Goal: Download file/media

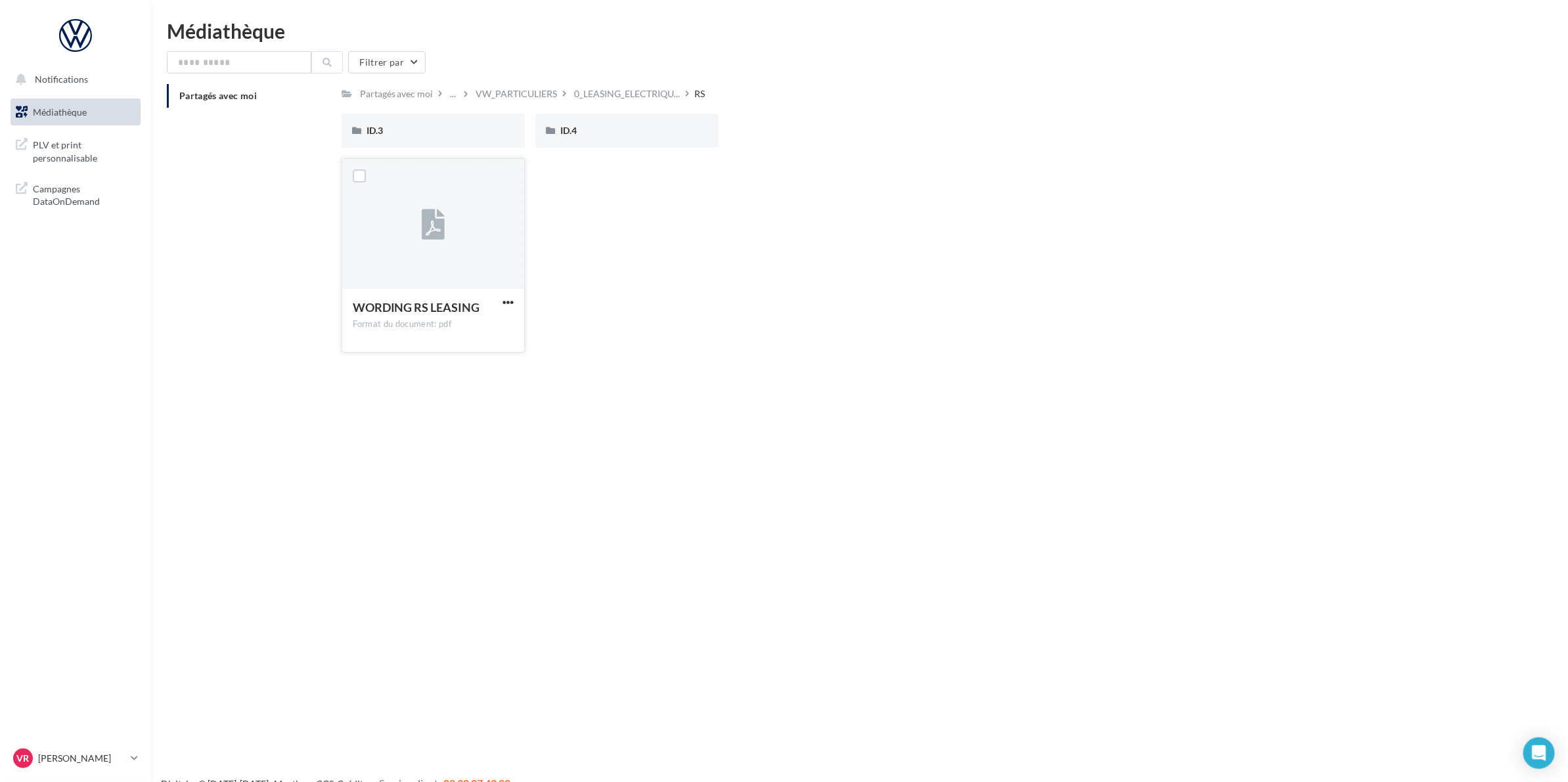
click at [519, 308] on div "WORDING RS LEASING Format du document: pdf" at bounding box center [434, 320] width 182 height 61
click at [445, 116] on div "ID.3" at bounding box center [433, 131] width 183 height 35
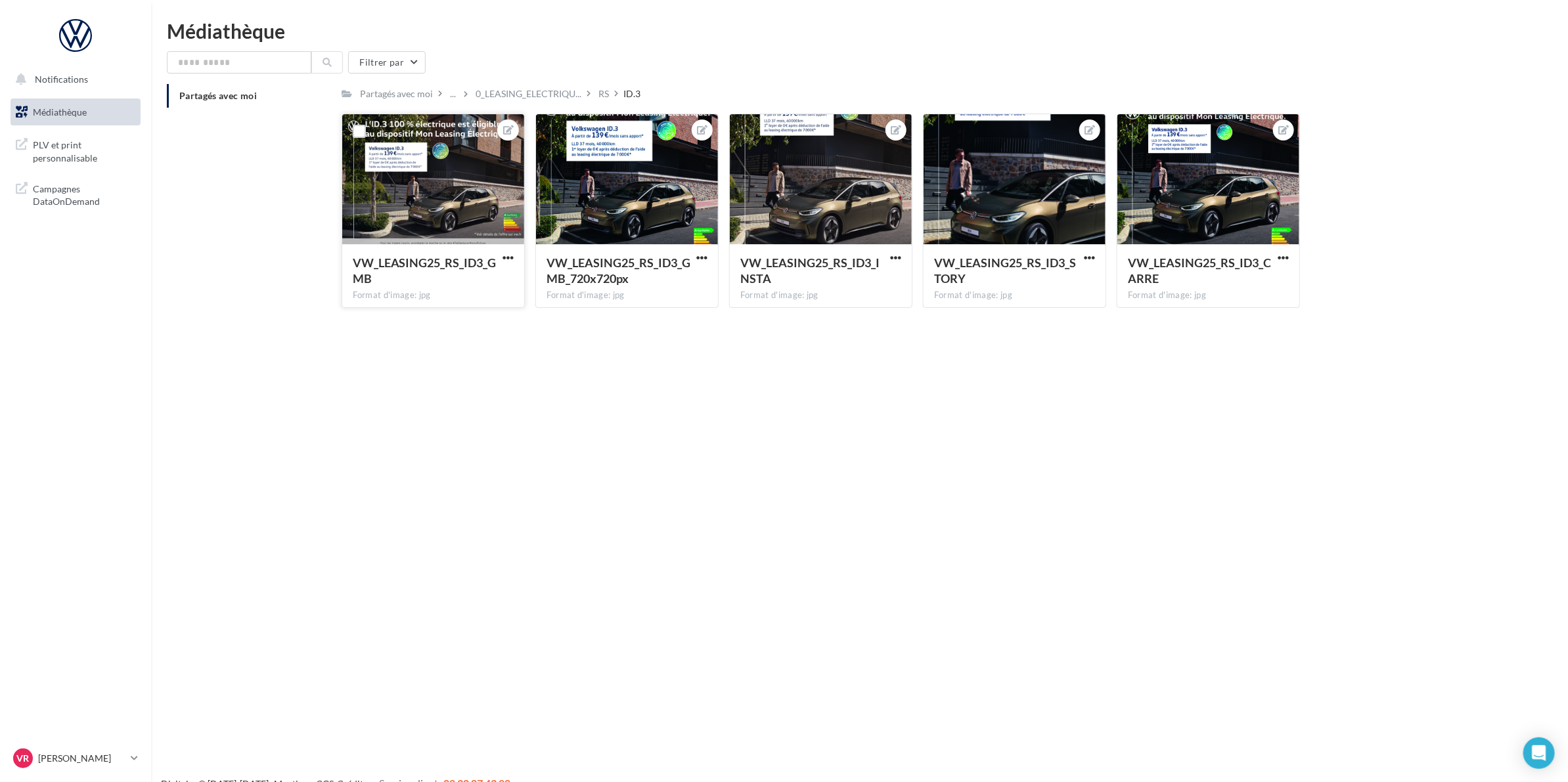
click at [509, 250] on div "VW_LEASING25_RS_ID3_GMB Format d'image: jpg" at bounding box center [434, 275] width 182 height 61
click at [507, 255] on span "button" at bounding box center [508, 257] width 11 height 11
click at [454, 311] on button "Télécharger" at bounding box center [447, 318] width 139 height 35
click at [700, 253] on span "button" at bounding box center [702, 257] width 11 height 11
click at [807, 383] on div "Notifications Médiathèque" at bounding box center [784, 412] width 1568 height 782
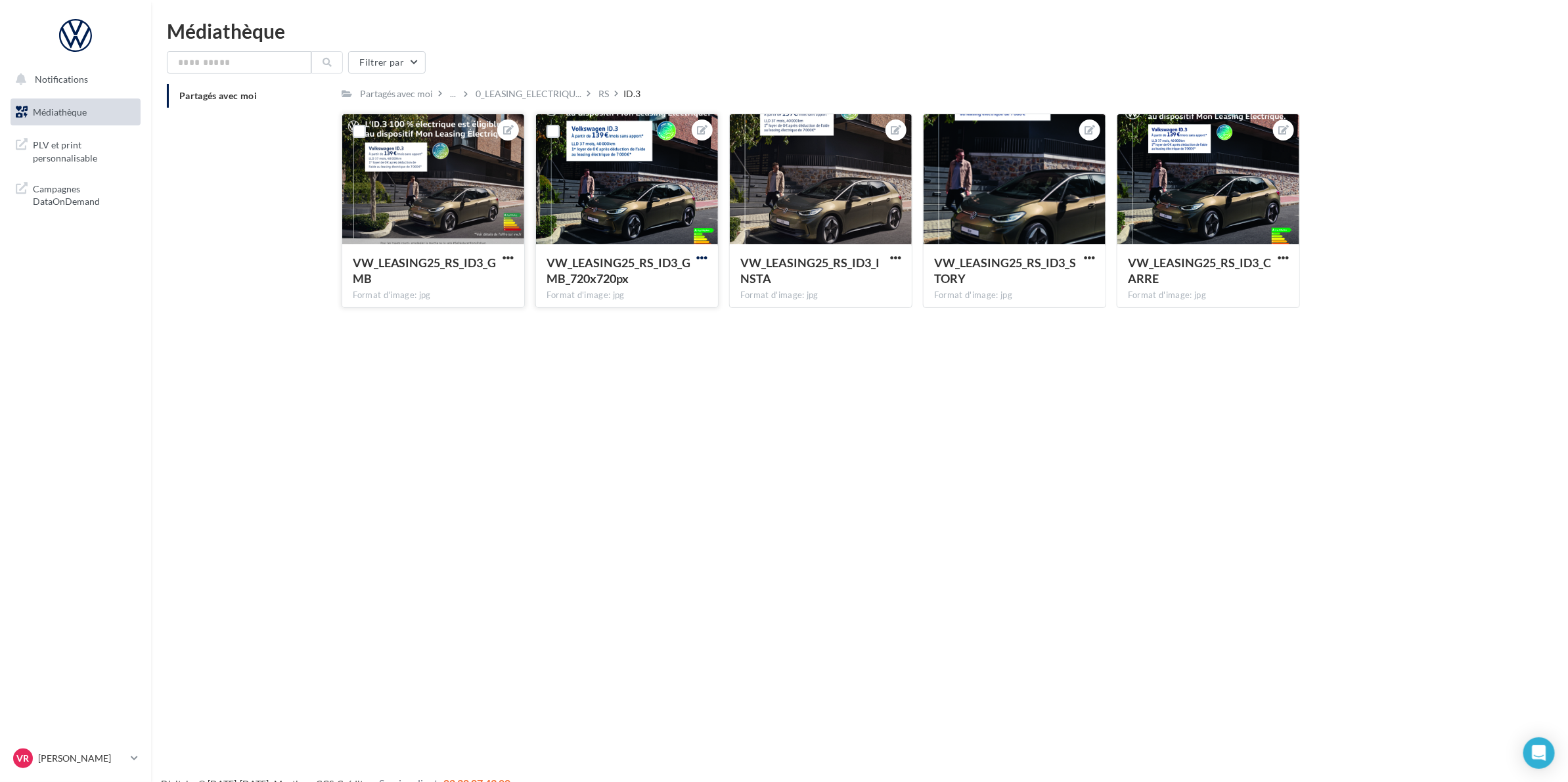
click at [707, 254] on span "button" at bounding box center [702, 257] width 11 height 11
click at [665, 314] on button "Télécharger" at bounding box center [640, 318] width 139 height 35
click at [1091, 256] on span "button" at bounding box center [1089, 257] width 11 height 11
click at [1036, 304] on button "Télécharger" at bounding box center [1029, 318] width 139 height 35
click at [1281, 255] on span "button" at bounding box center [1283, 257] width 11 height 11
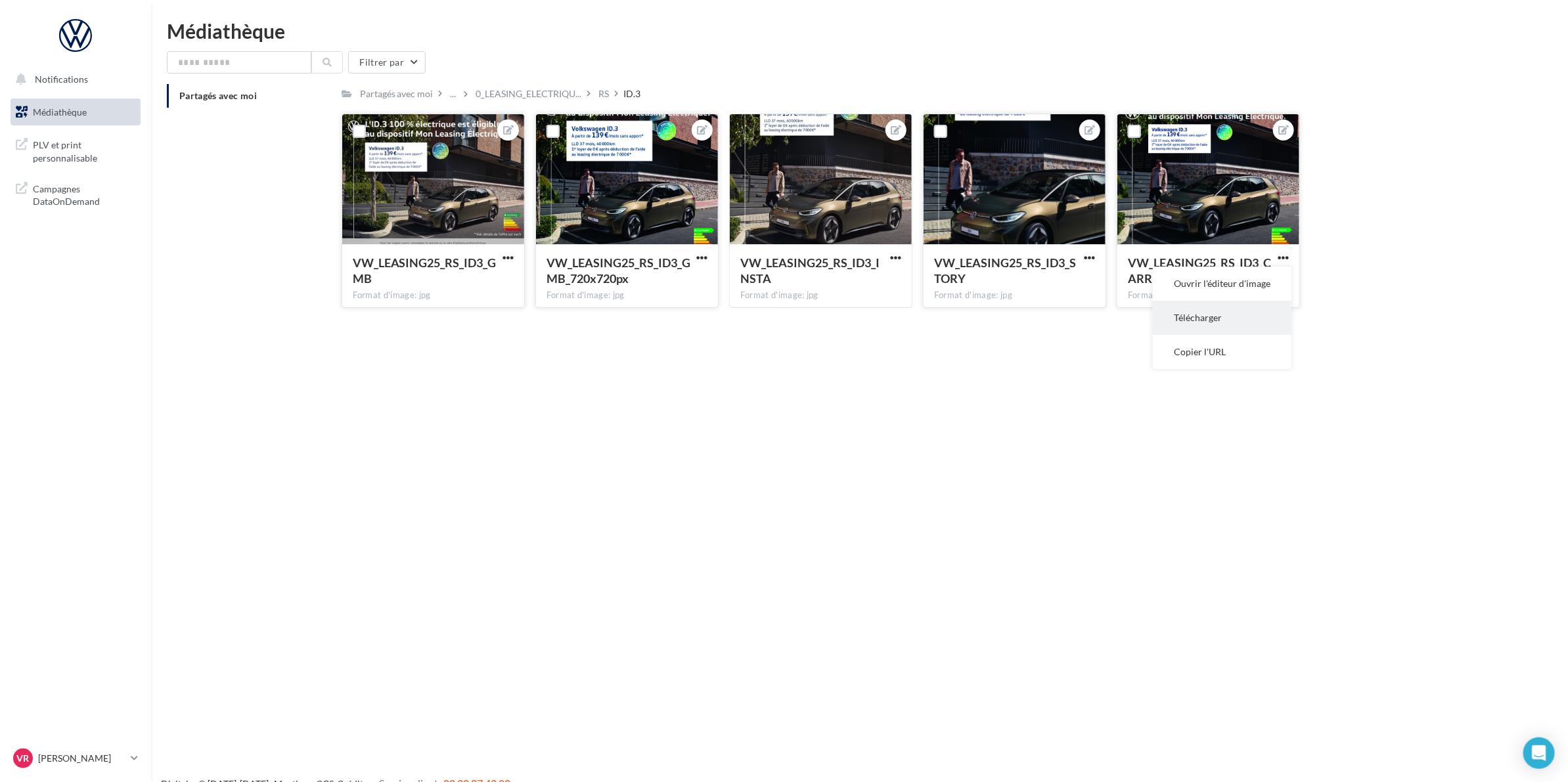
click at [1211, 306] on button "Télécharger" at bounding box center [1223, 318] width 139 height 35
click at [72, 754] on p "[PERSON_NAME]" at bounding box center [81, 758] width 87 height 13
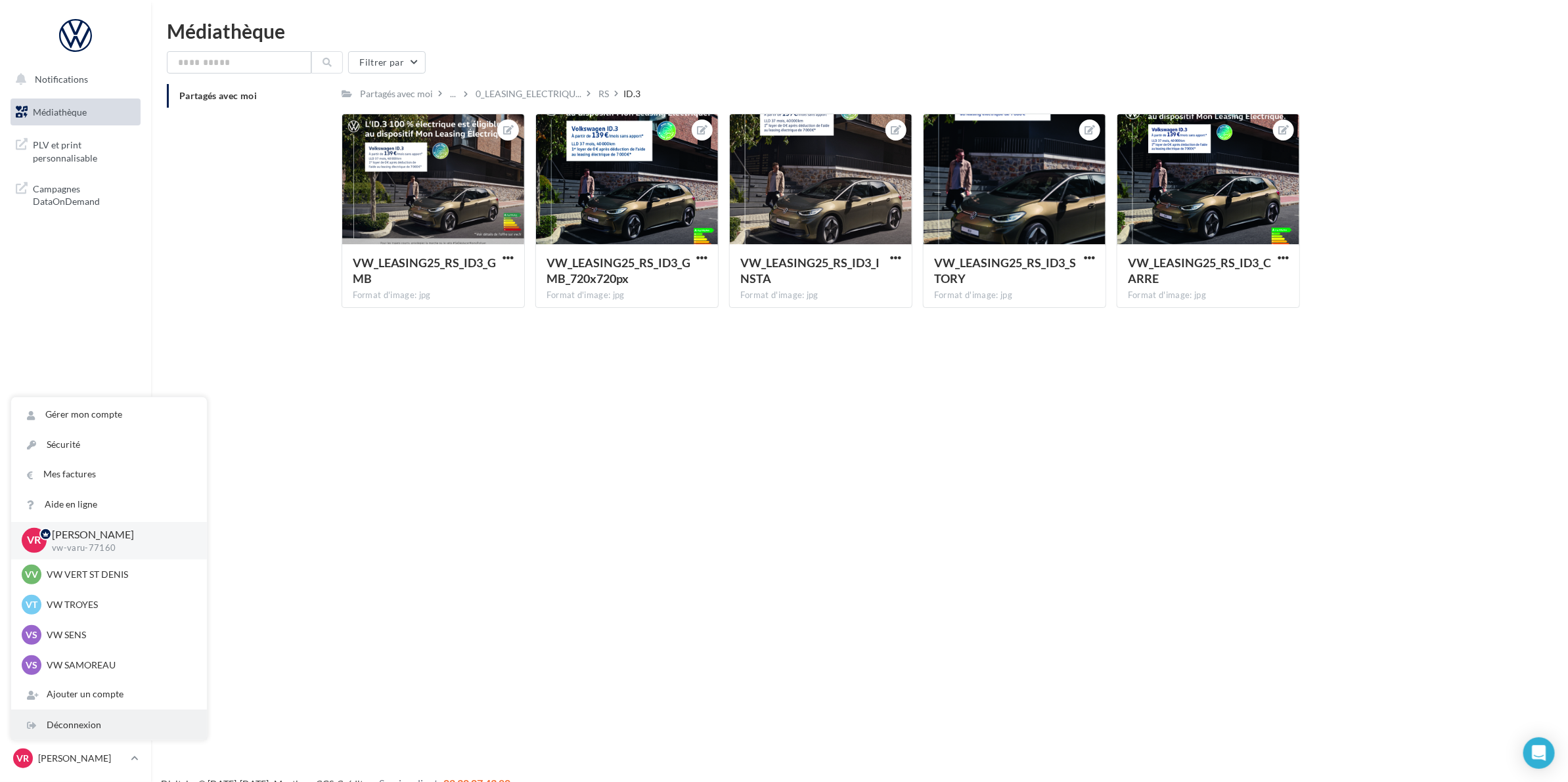
click at [75, 723] on div "Déconnexion" at bounding box center [109, 726] width 196 height 30
